Goal: Check status: Check status

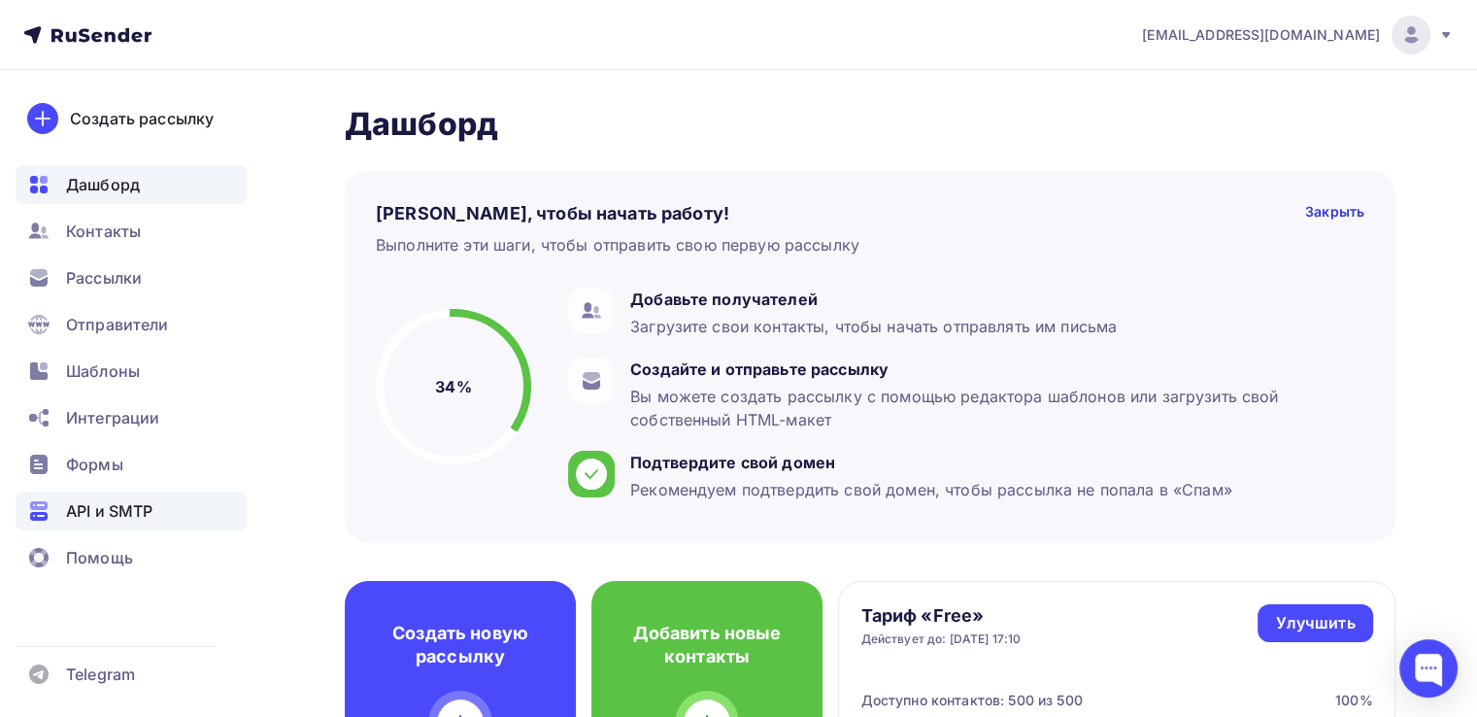
click at [101, 526] on div "API и SMTP" at bounding box center [131, 510] width 231 height 39
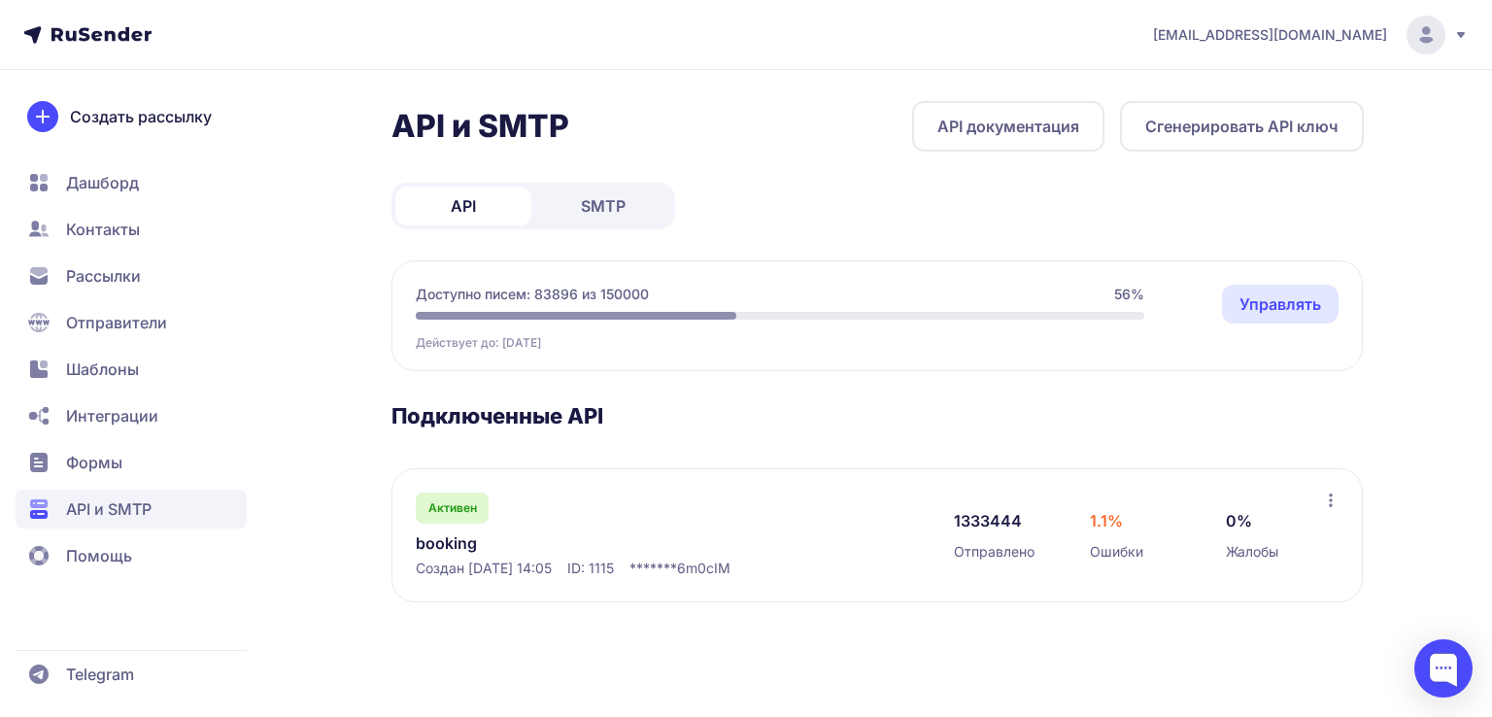
click at [475, 542] on link "booking" at bounding box center [615, 542] width 398 height 23
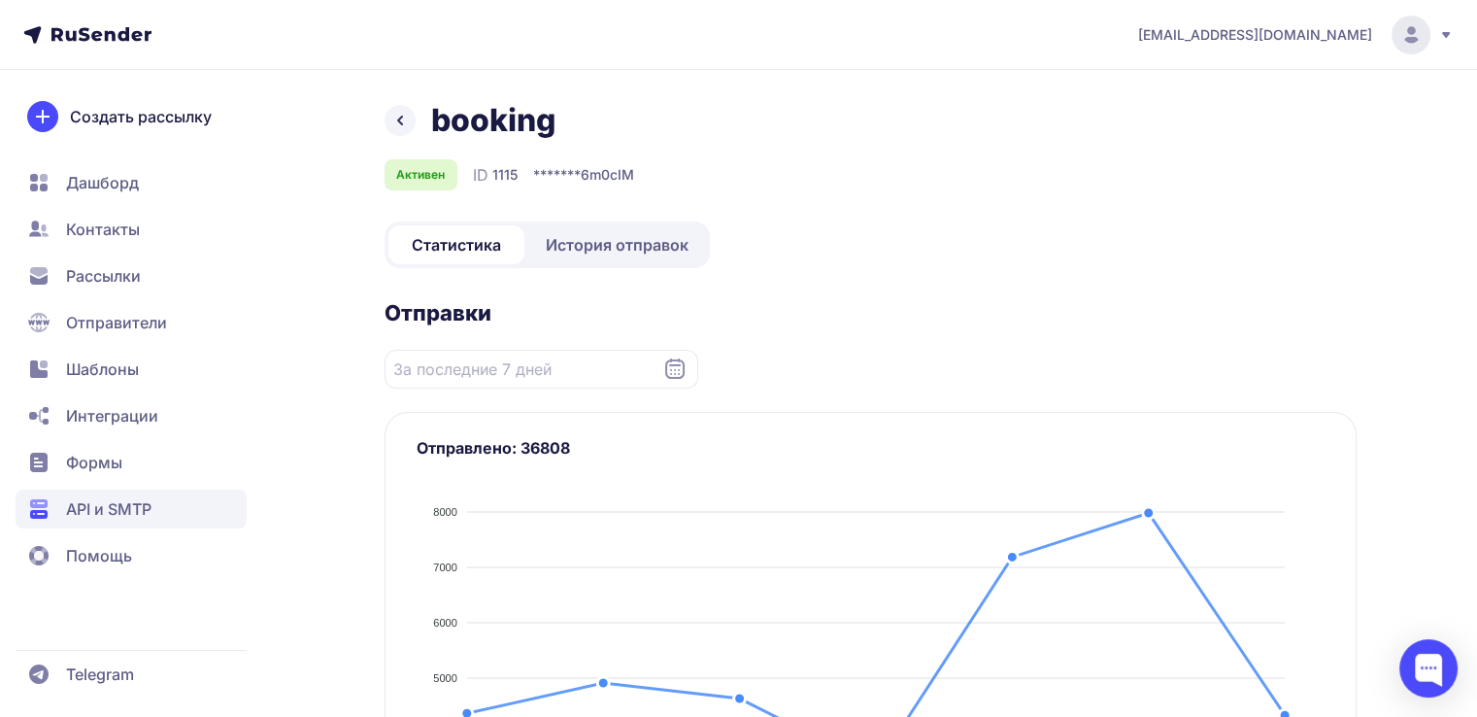
drag, startPoint x: 614, startPoint y: 206, endPoint x: 608, endPoint y: 254, distance: 48.9
click at [608, 254] on span "История отправок" at bounding box center [617, 244] width 143 height 23
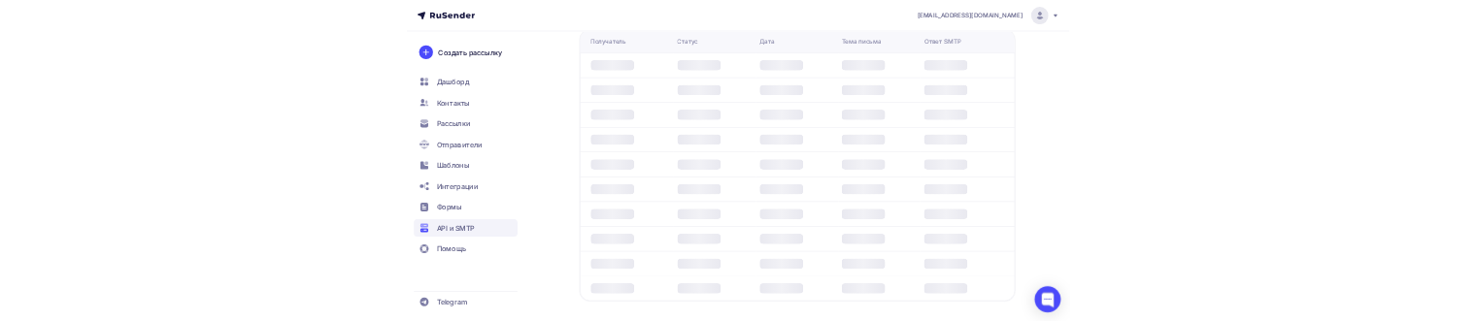
scroll to position [59, 0]
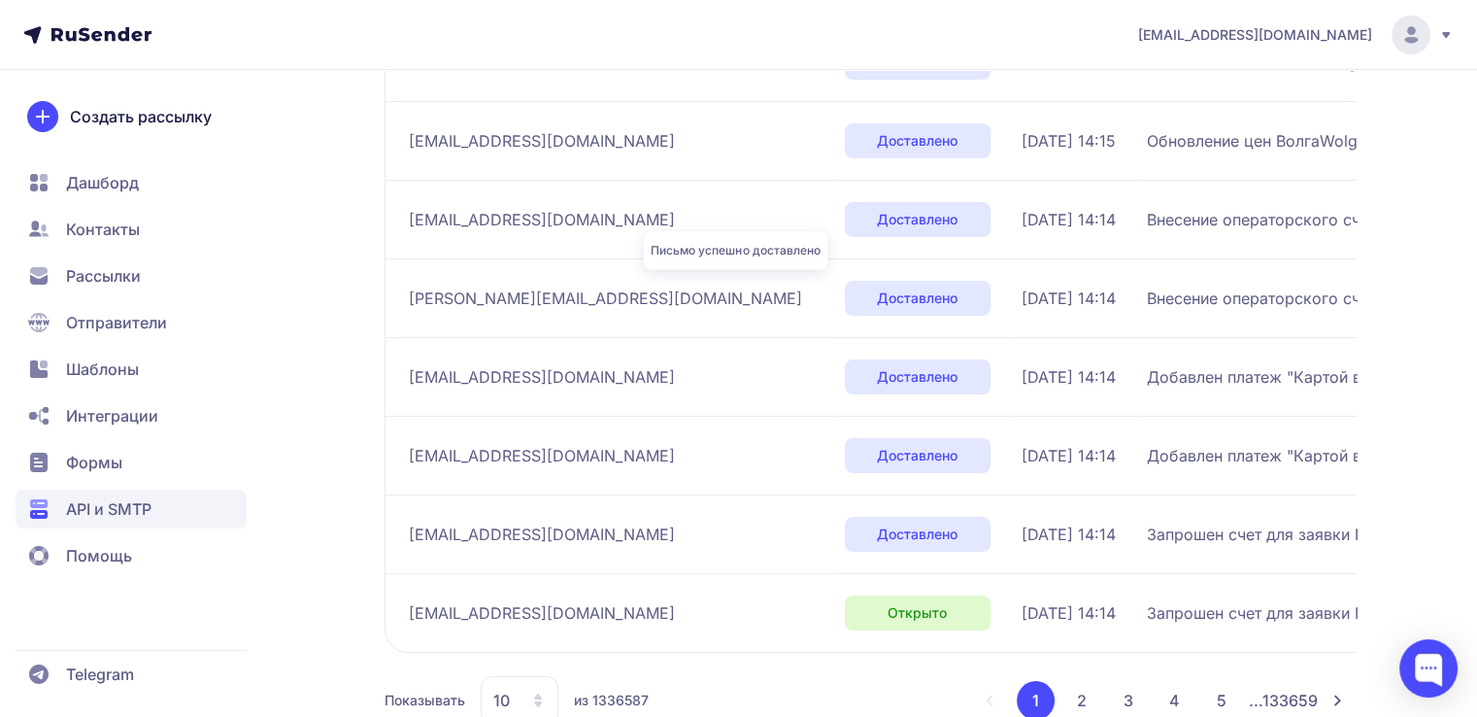
scroll to position [654, 0]
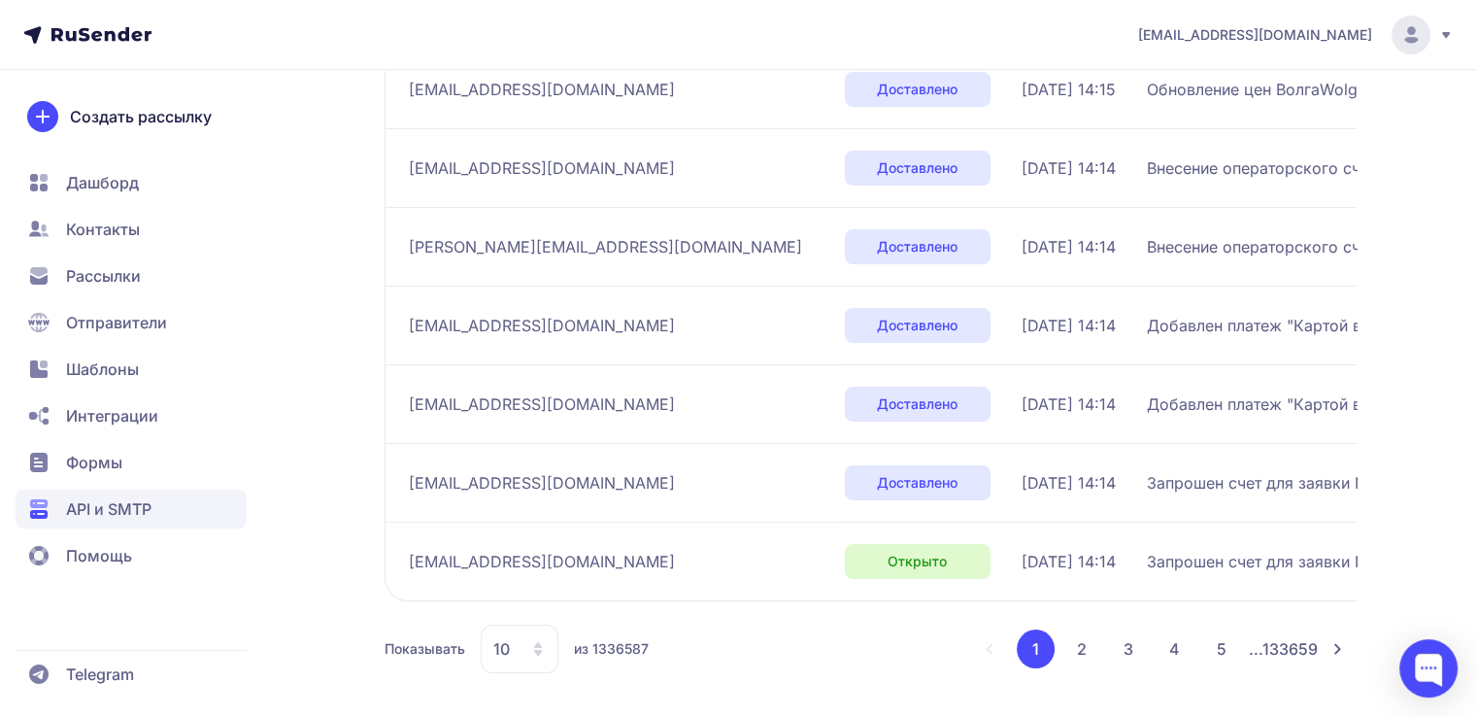
click at [536, 321] on div "10" at bounding box center [520, 649] width 78 height 49
click at [532, 321] on span "100" at bounding box center [598, 586] width 210 height 39
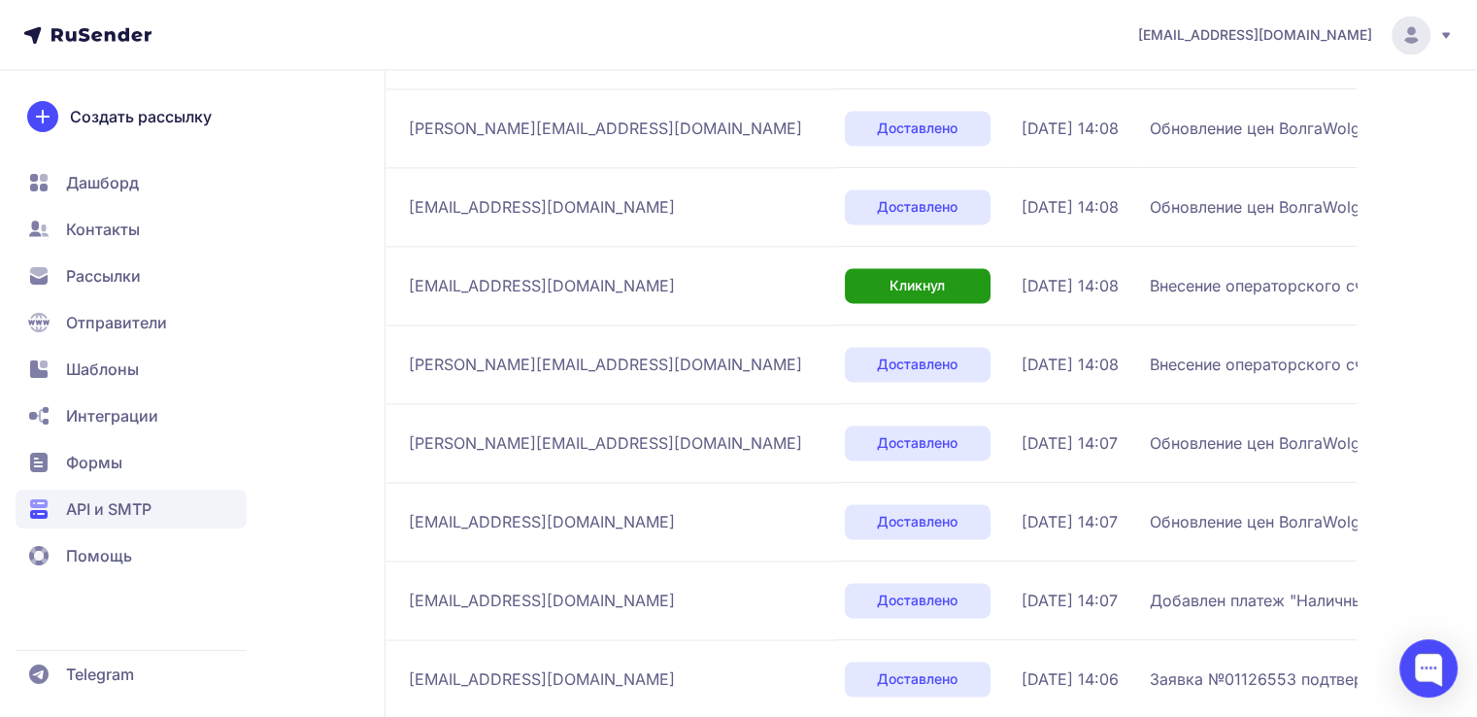
scroll to position [7821, 0]
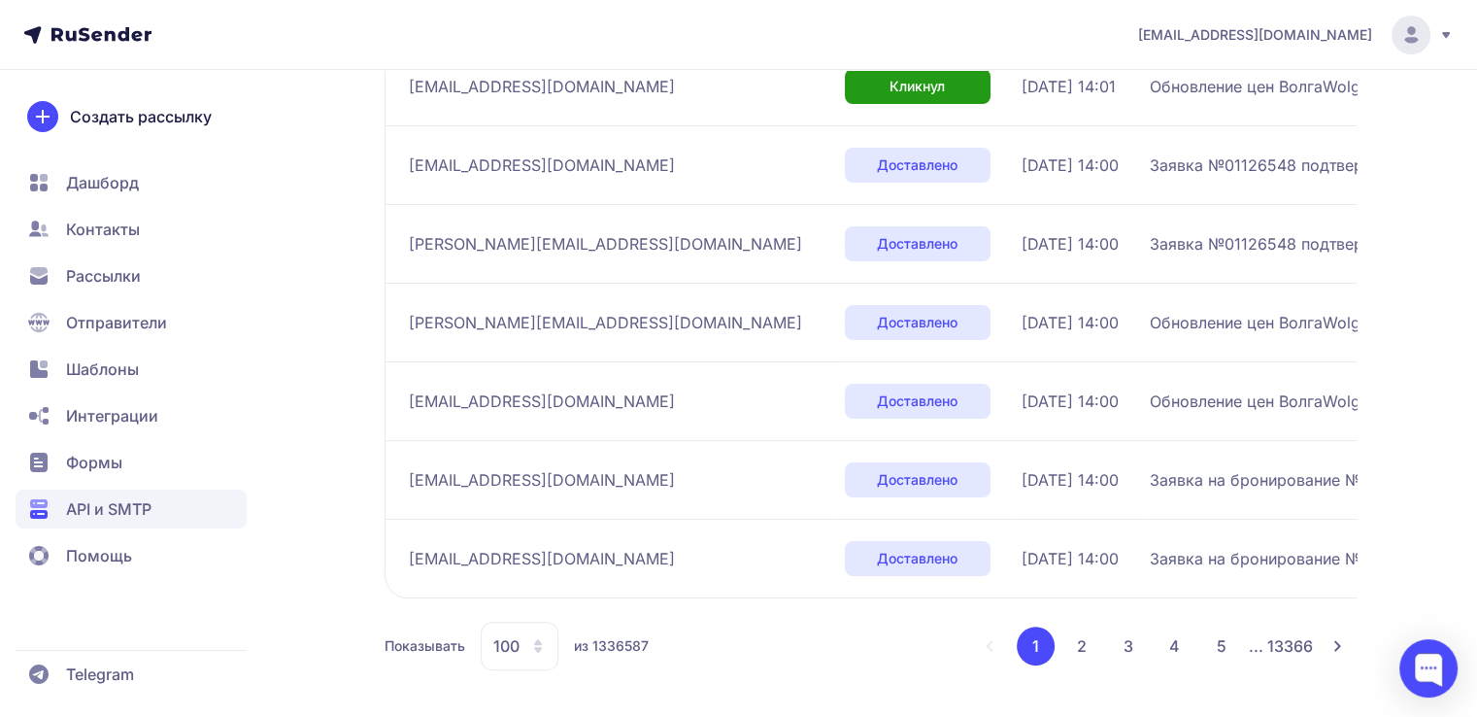
click at [1087, 321] on button "2" at bounding box center [1082, 645] width 39 height 39
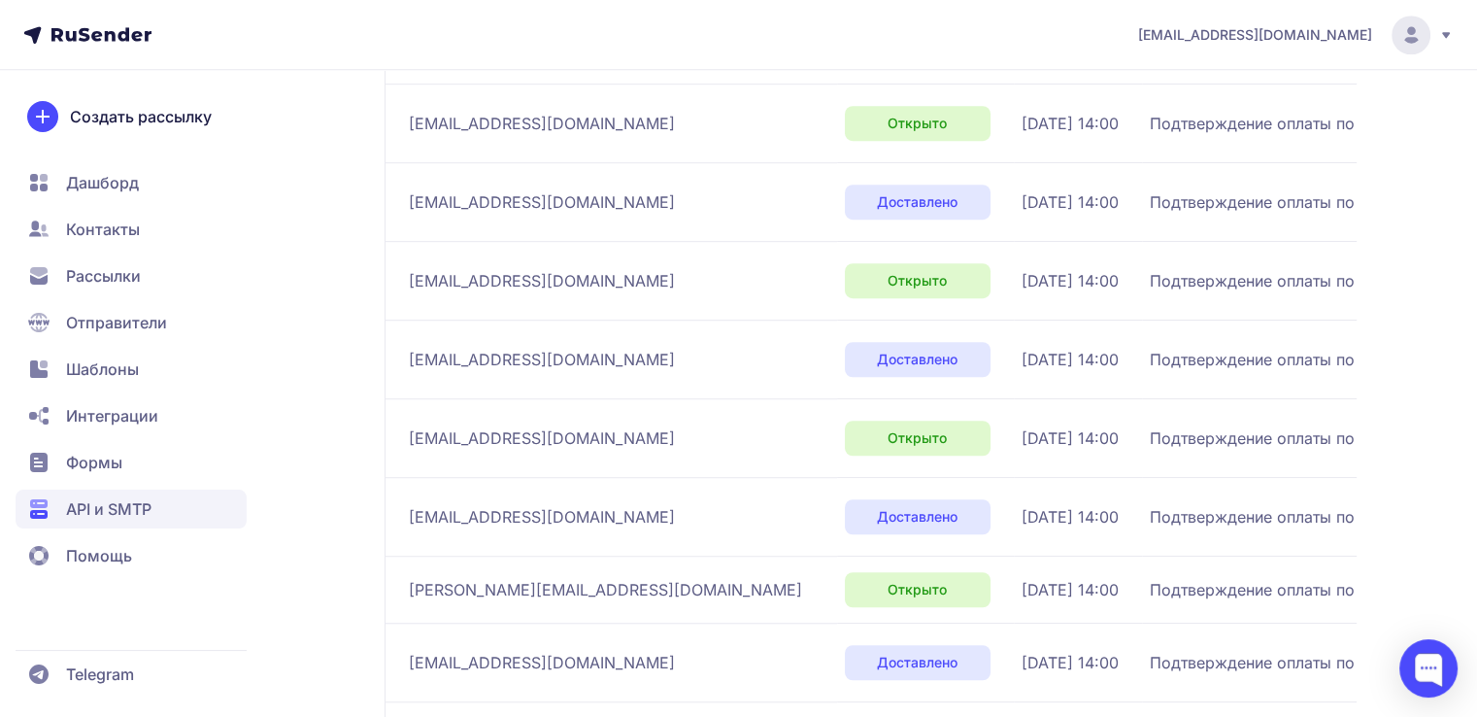
scroll to position [1685, 0]
click at [1158, 321] on td "Подтверждение оплаты по заявке №01126377" at bounding box center [1392, 360] width 501 height 79
